Goal: Check status: Check status

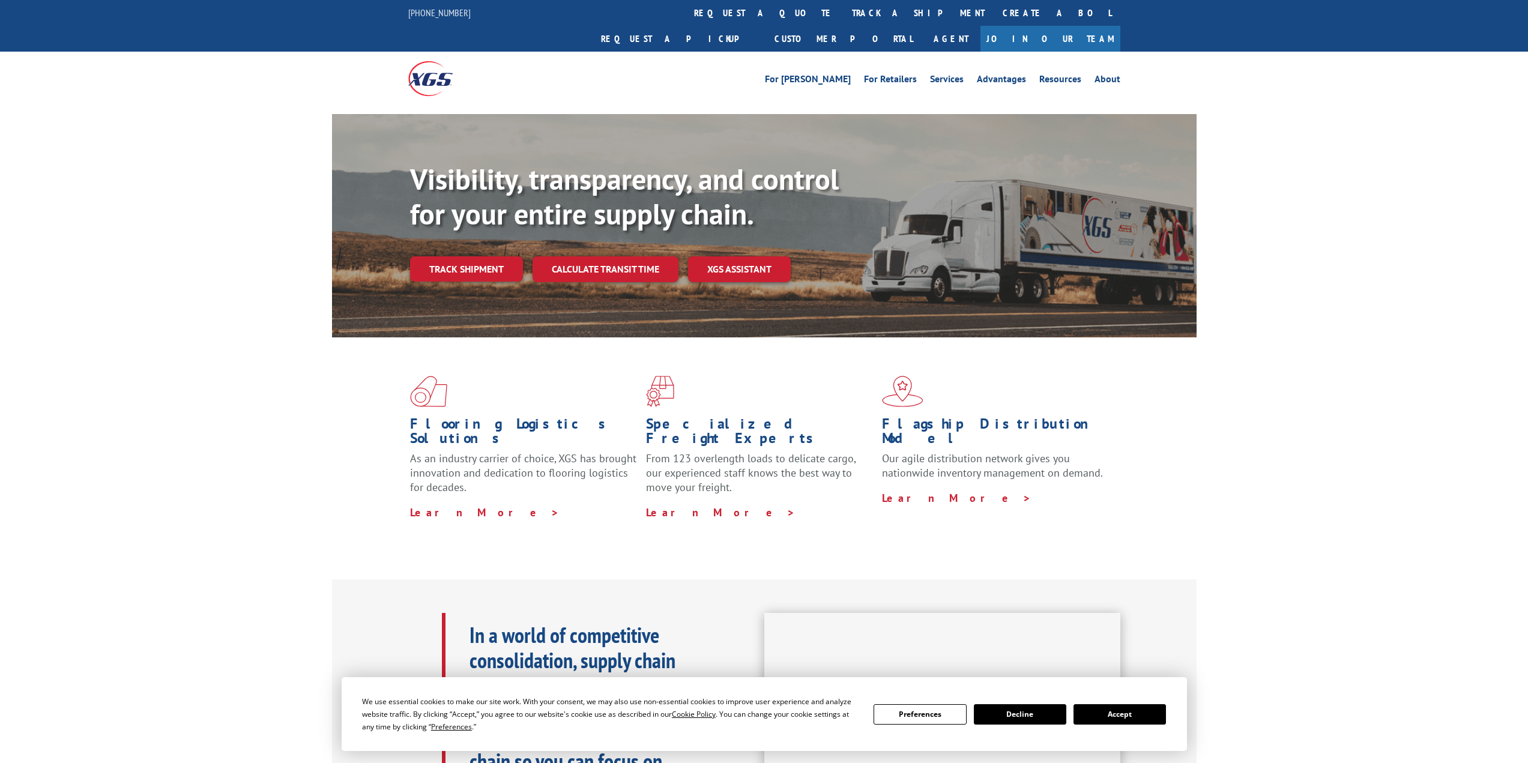
click at [476, 261] on div "Visibility, transparency, and control for your entire supply chain. Track shipm…" at bounding box center [803, 246] width 787 height 168
click at [476, 256] on link "Track shipment" at bounding box center [466, 268] width 113 height 25
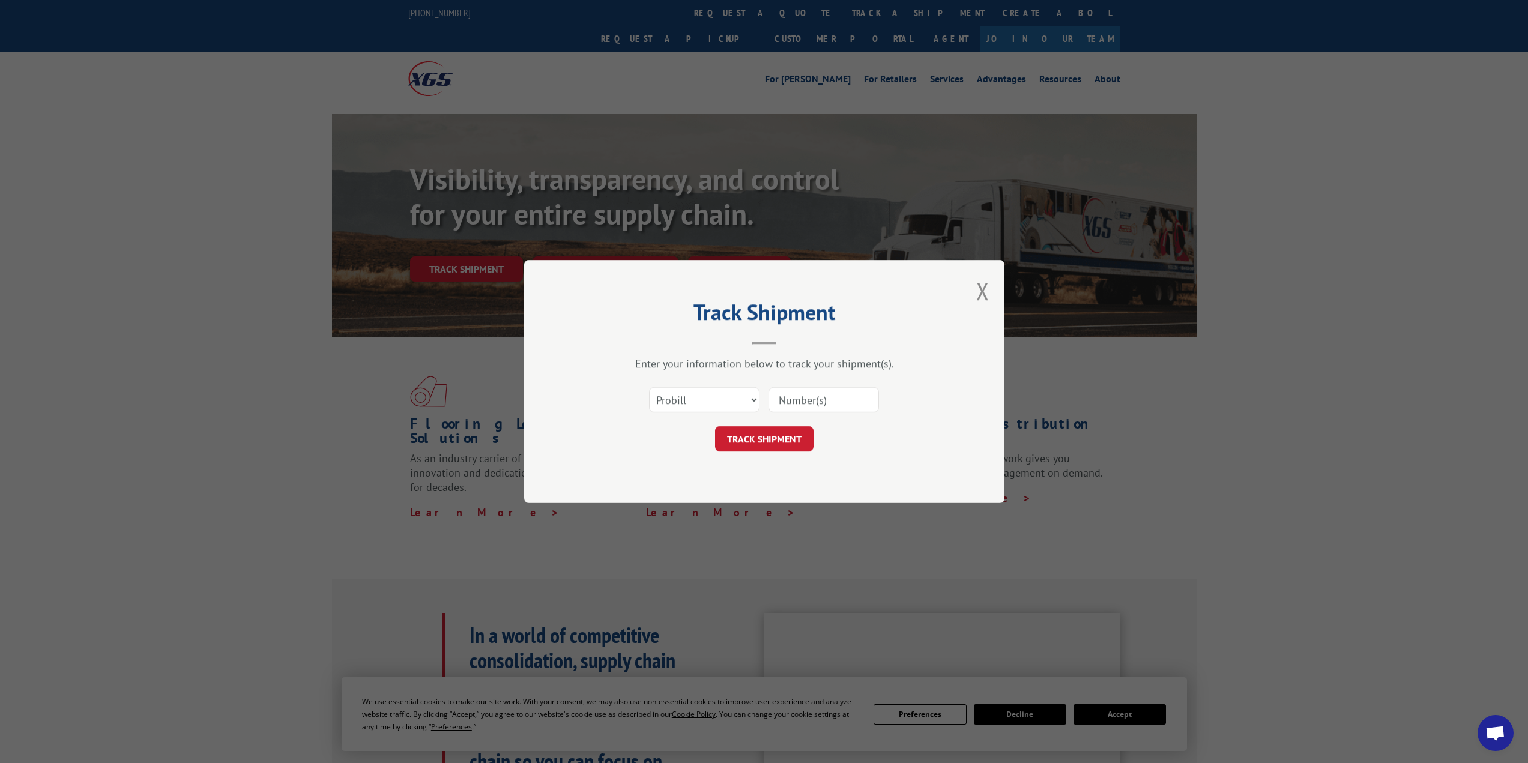
click at [813, 403] on input at bounding box center [824, 399] width 110 height 25
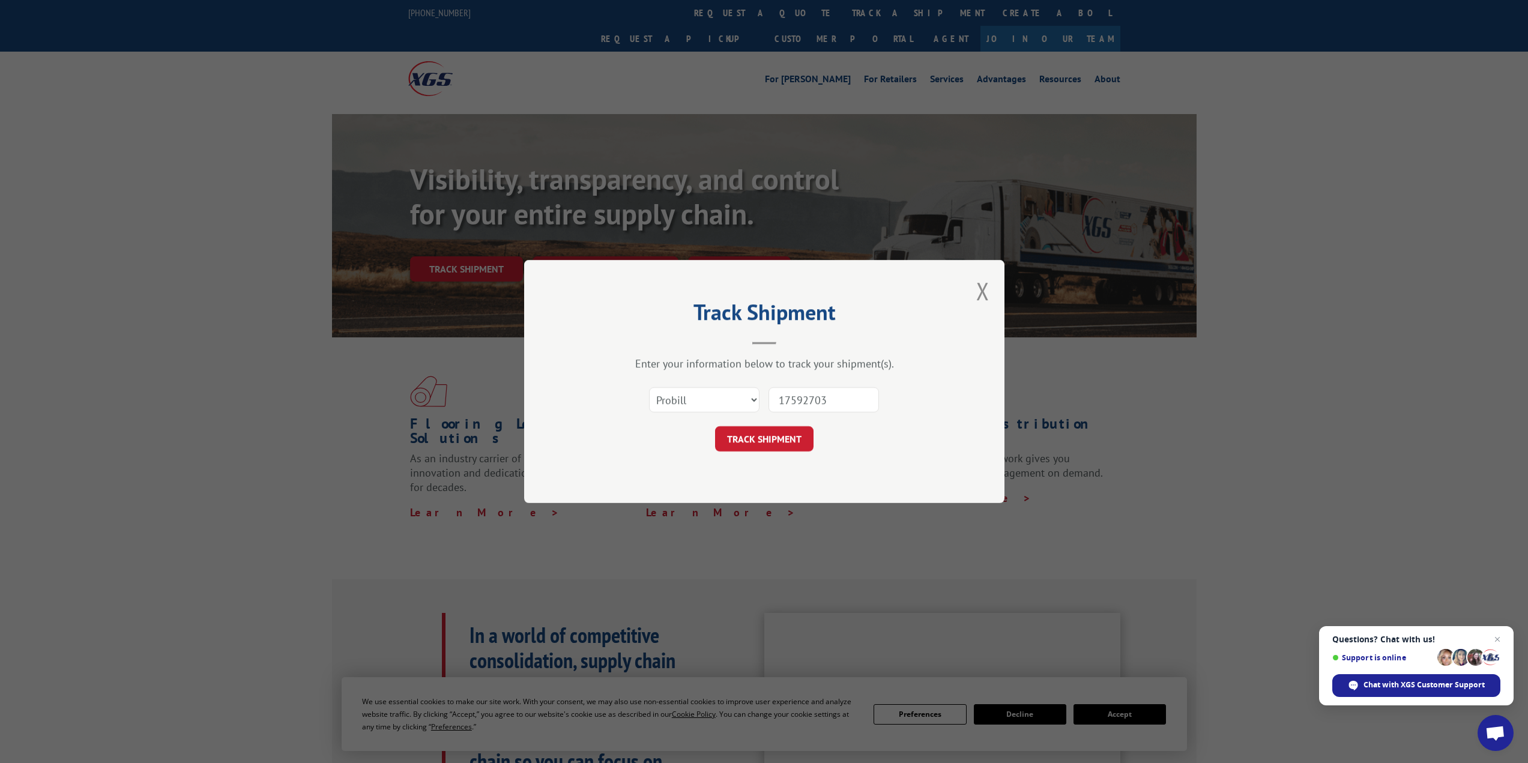
type input "17592703"
click at [782, 435] on button "TRACK SHIPMENT" at bounding box center [764, 438] width 98 height 25
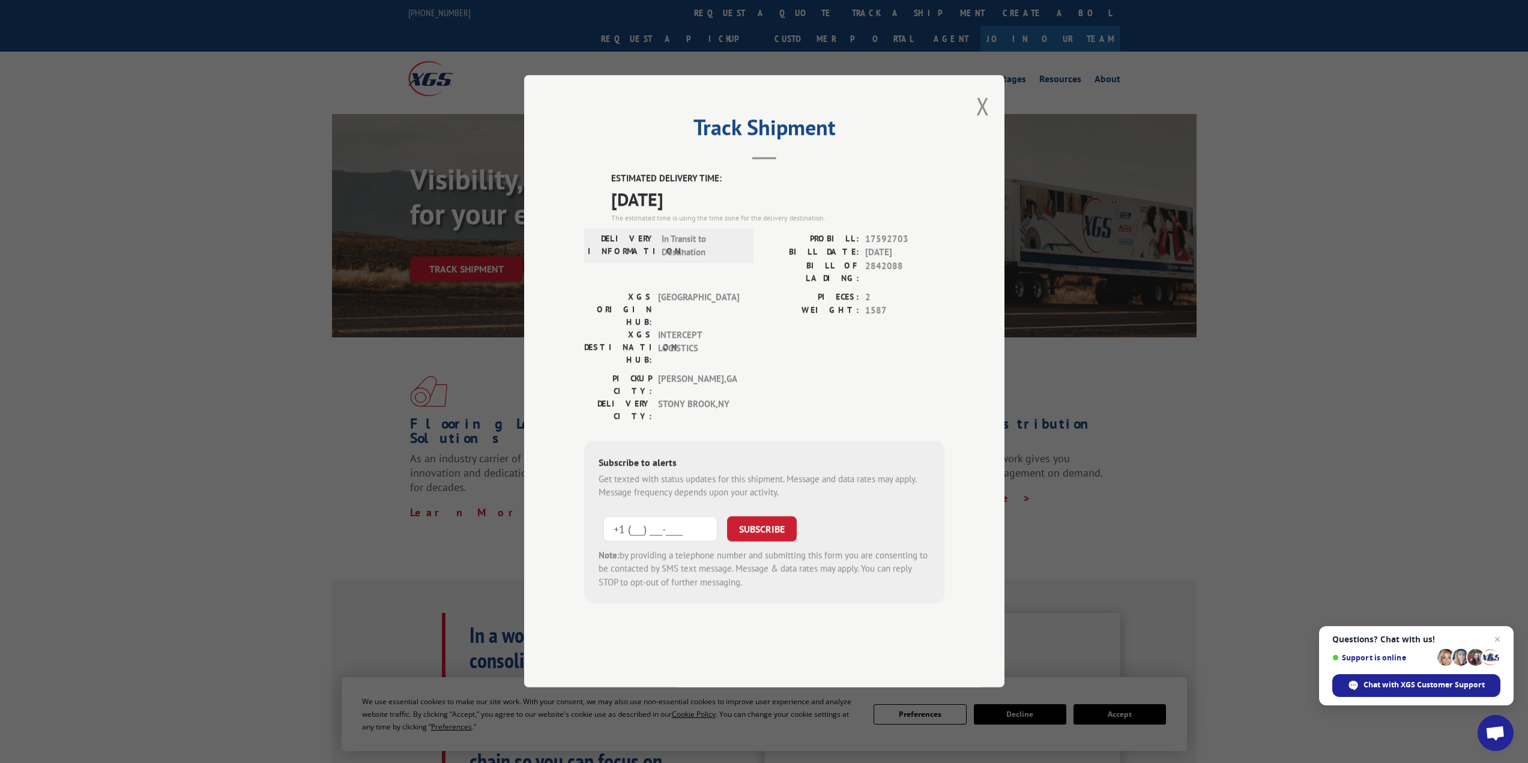
click at [668, 516] on input "+1 (___) ___-____" at bounding box center [660, 528] width 114 height 25
type input "[PHONE_NUMBER]"
click at [757, 516] on button "SUBSCRIBE" at bounding box center [762, 528] width 70 height 25
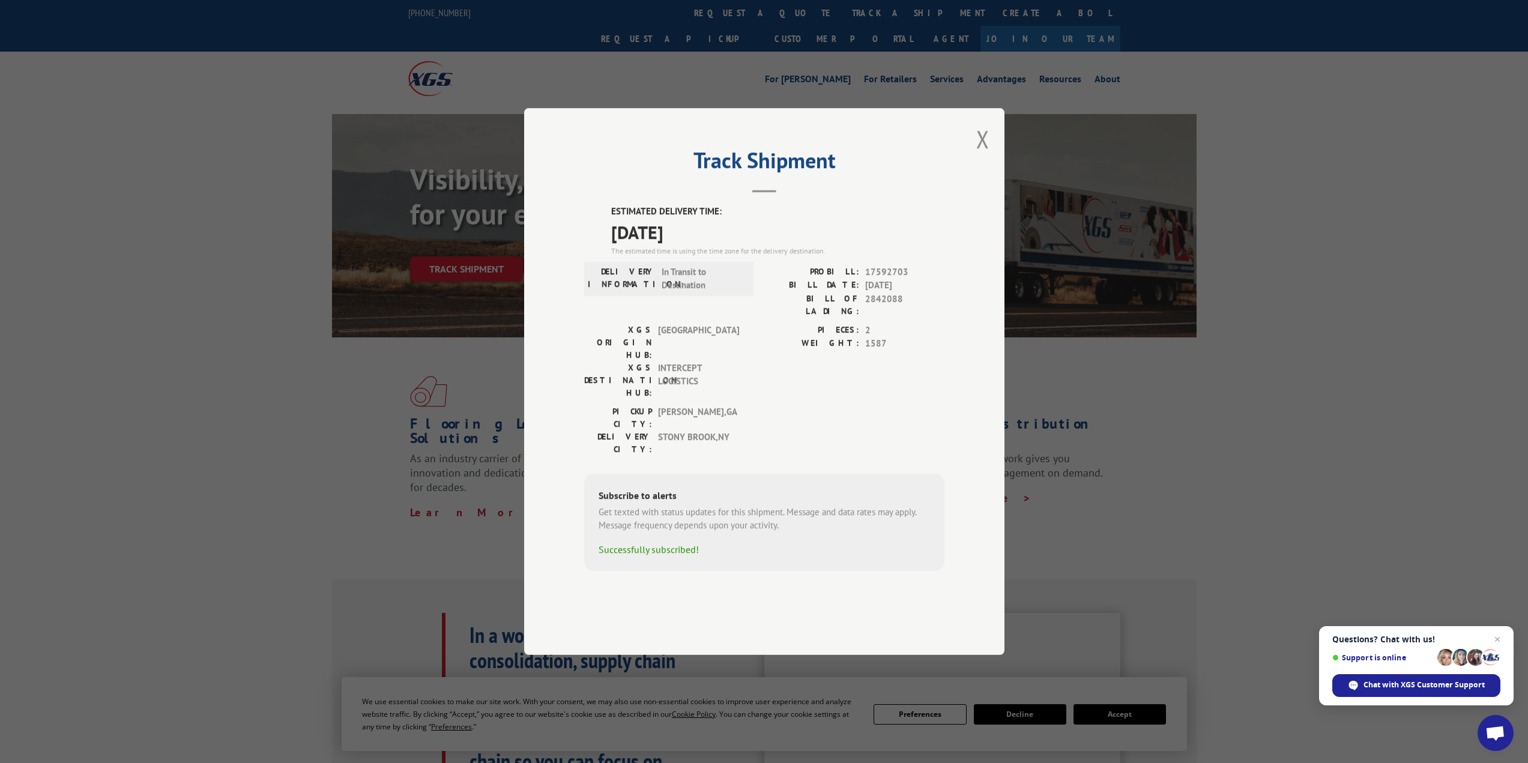
click at [979, 155] on button "Close modal" at bounding box center [982, 139] width 13 height 32
